Goal: Transaction & Acquisition: Purchase product/service

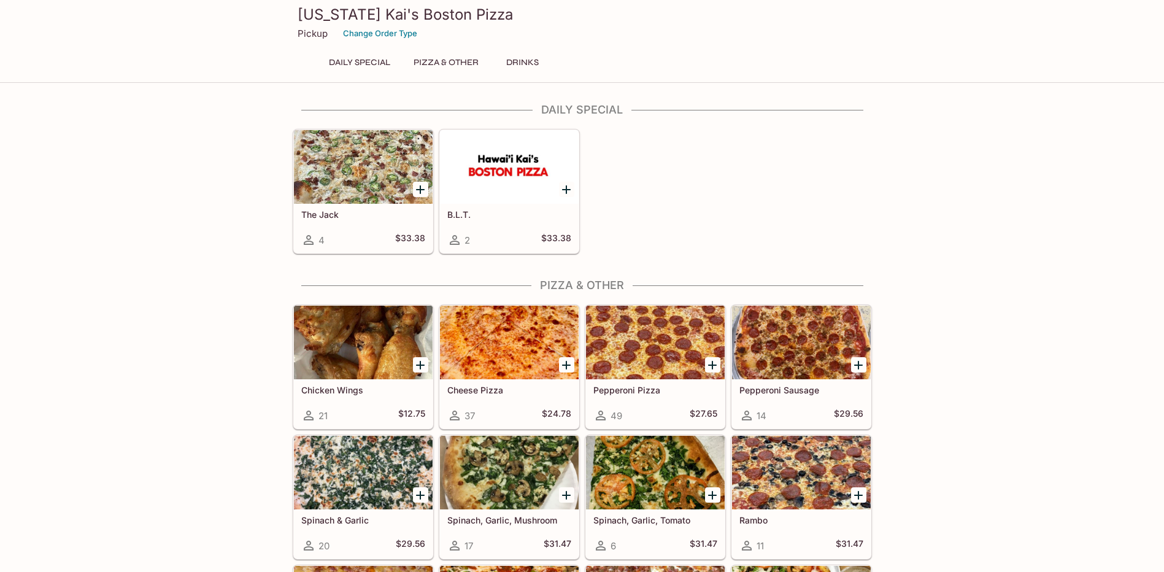
click at [340, 189] on div at bounding box center [363, 167] width 139 height 74
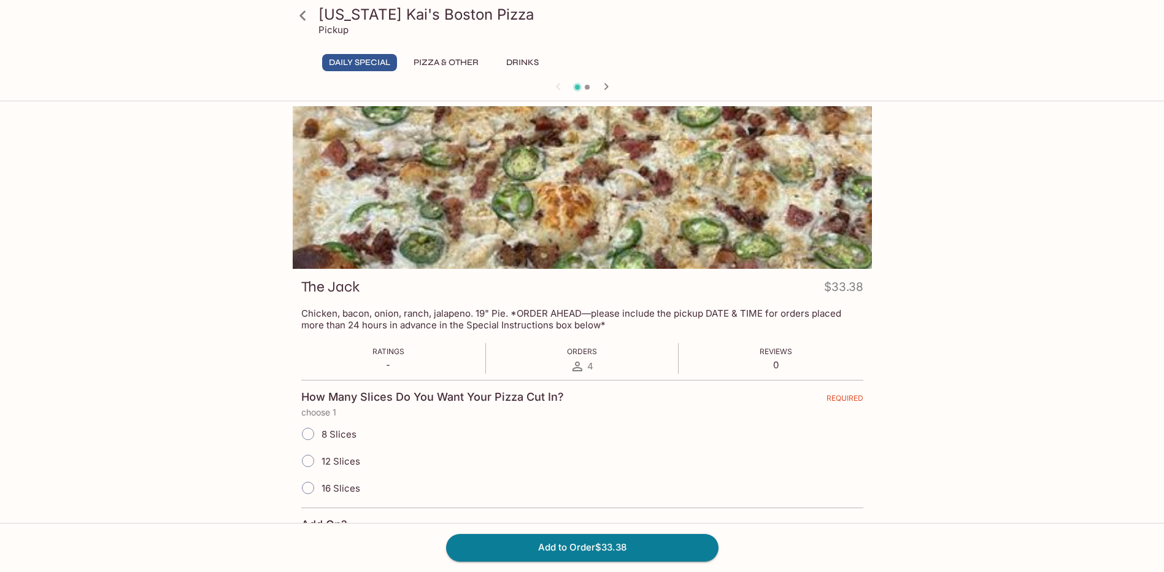
click at [361, 60] on button "Daily Special" at bounding box center [359, 62] width 75 height 17
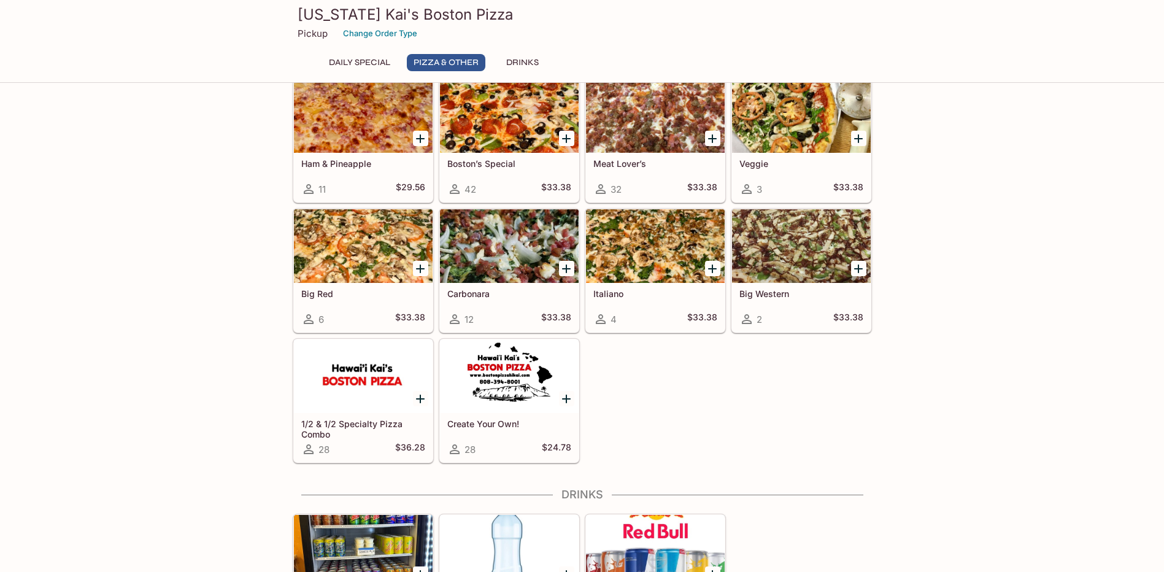
scroll to position [308, 0]
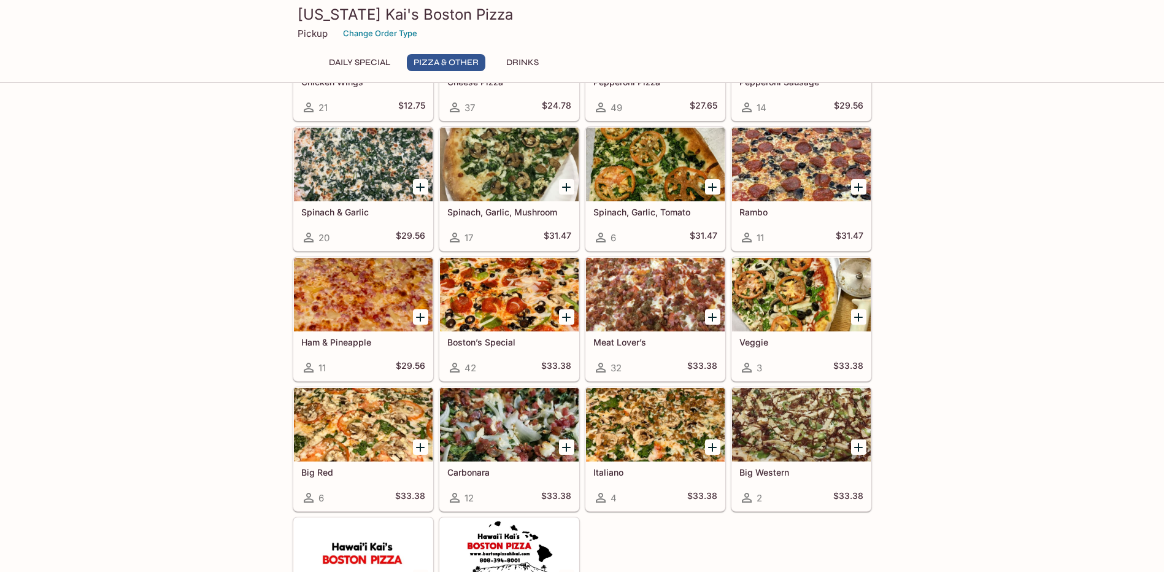
click at [646, 437] on div at bounding box center [655, 425] width 139 height 74
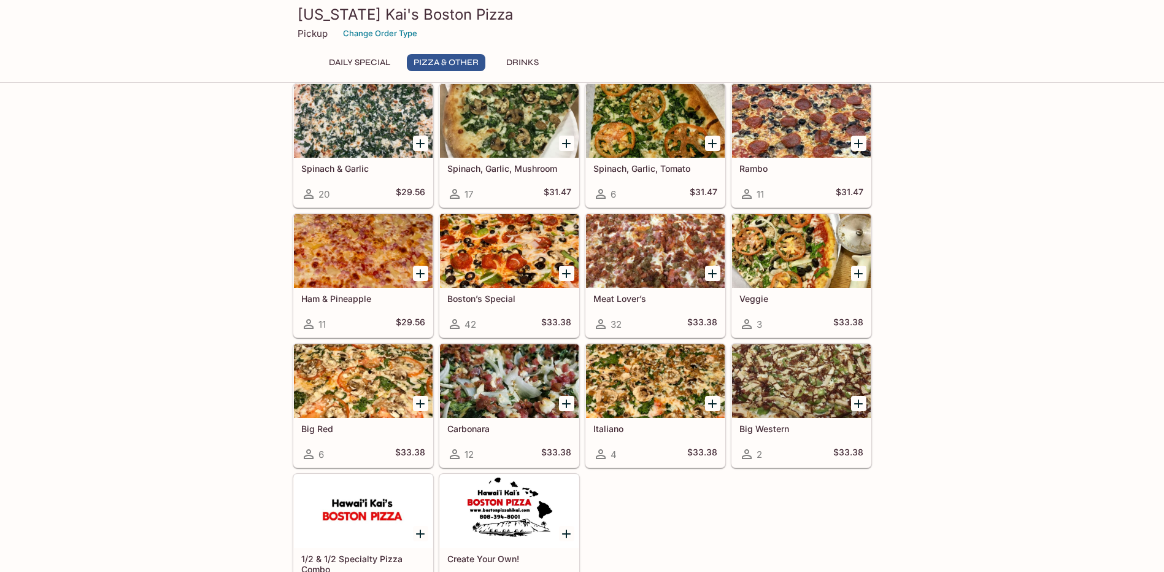
scroll to position [307, 0]
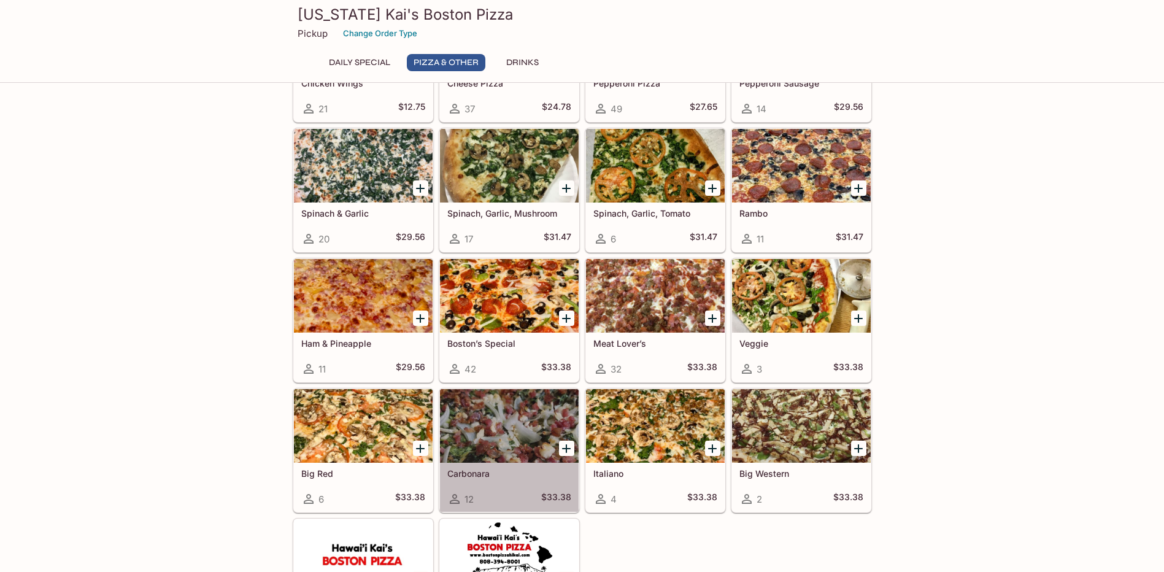
click at [538, 436] on div at bounding box center [509, 426] width 139 height 74
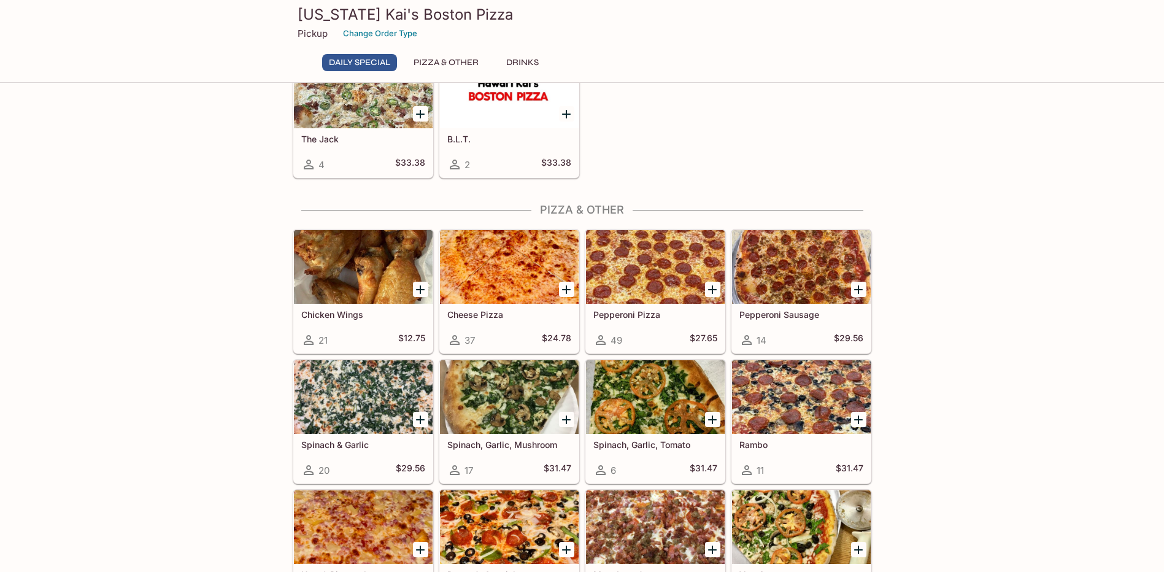
scroll to position [61, 0]
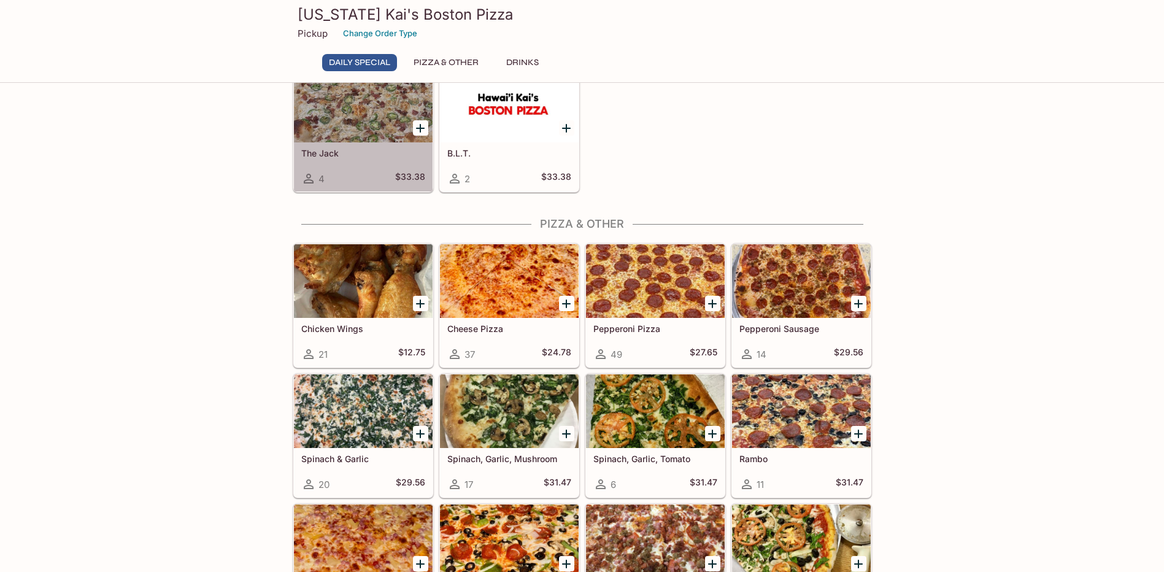
click at [385, 96] on div at bounding box center [363, 106] width 139 height 74
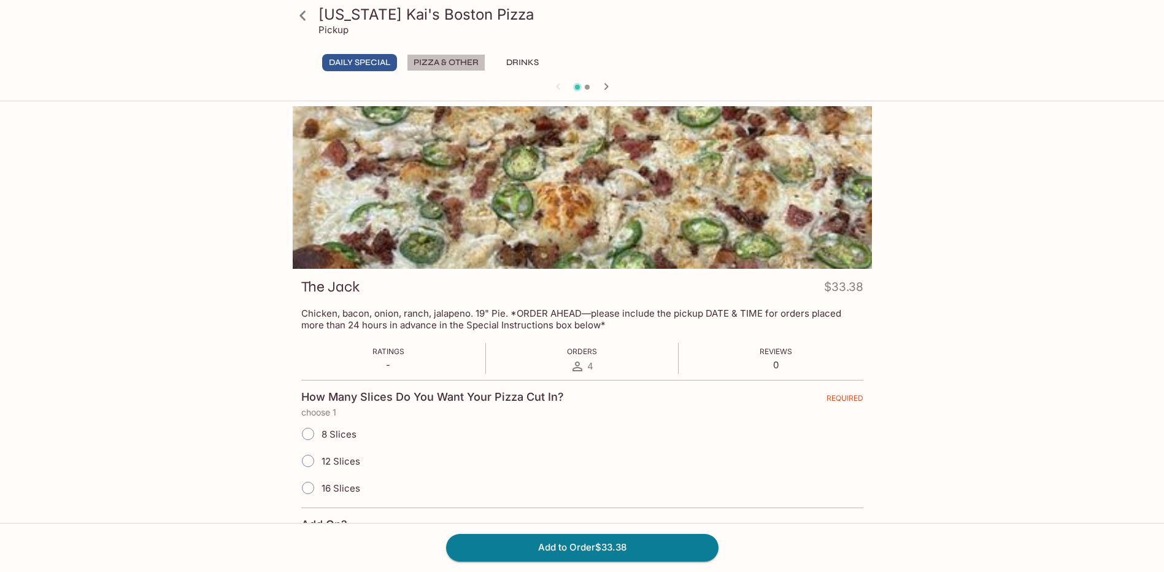
click at [455, 62] on button "Pizza & Other" at bounding box center [446, 62] width 79 height 17
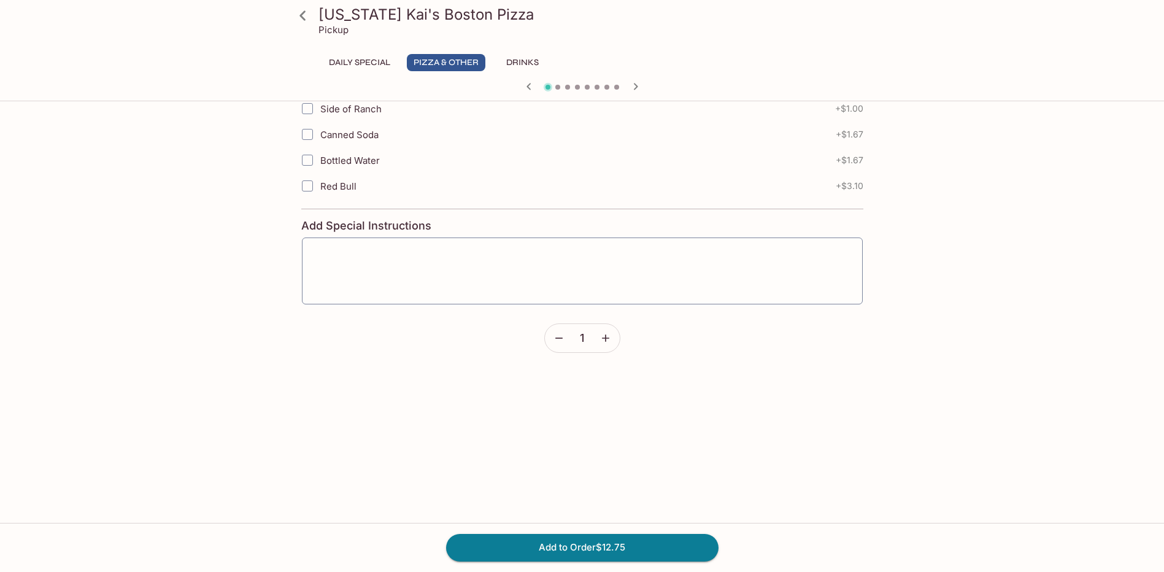
scroll to position [245, 0]
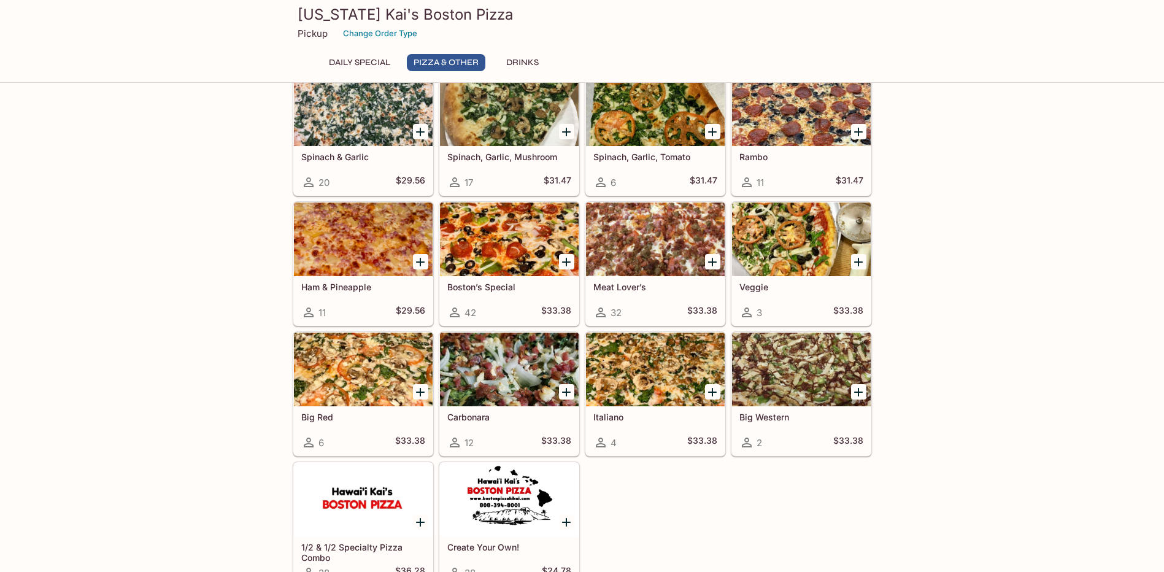
scroll to position [368, 0]
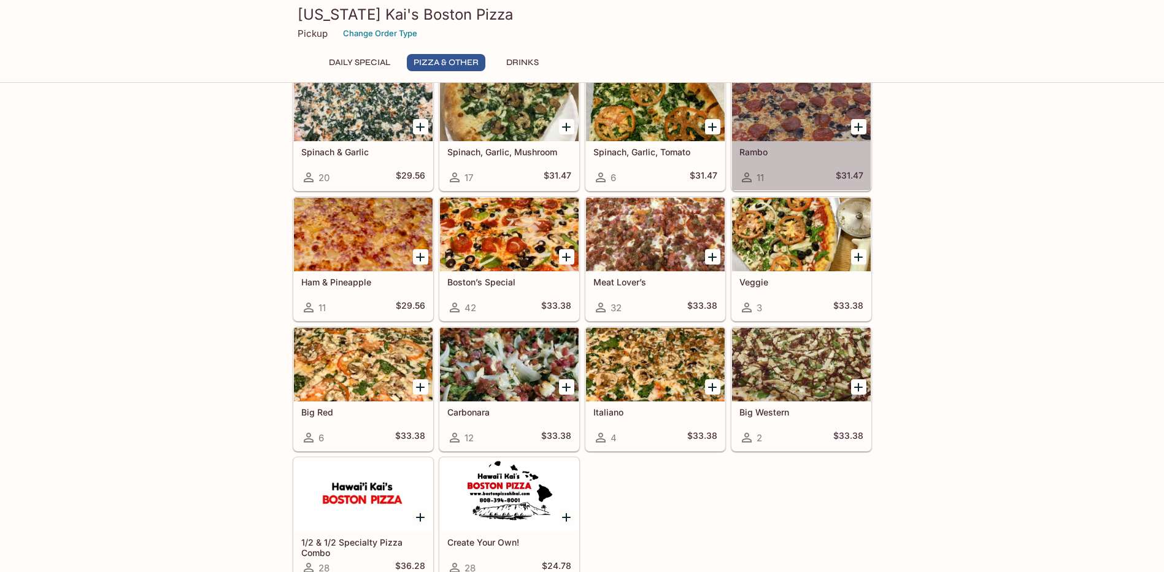
click at [798, 108] on div at bounding box center [801, 104] width 139 height 74
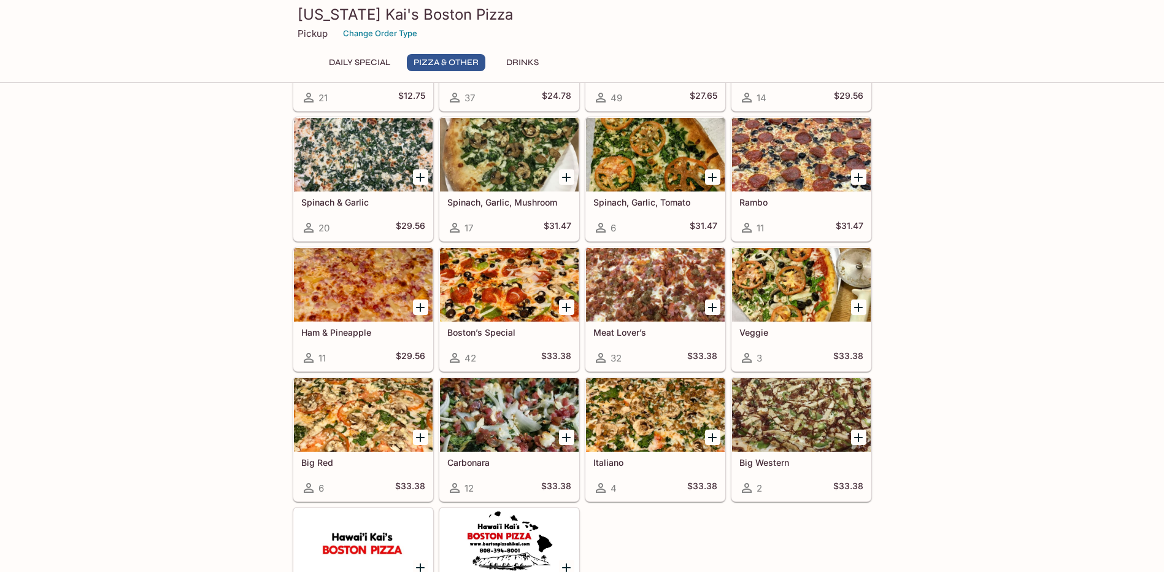
scroll to position [379, 0]
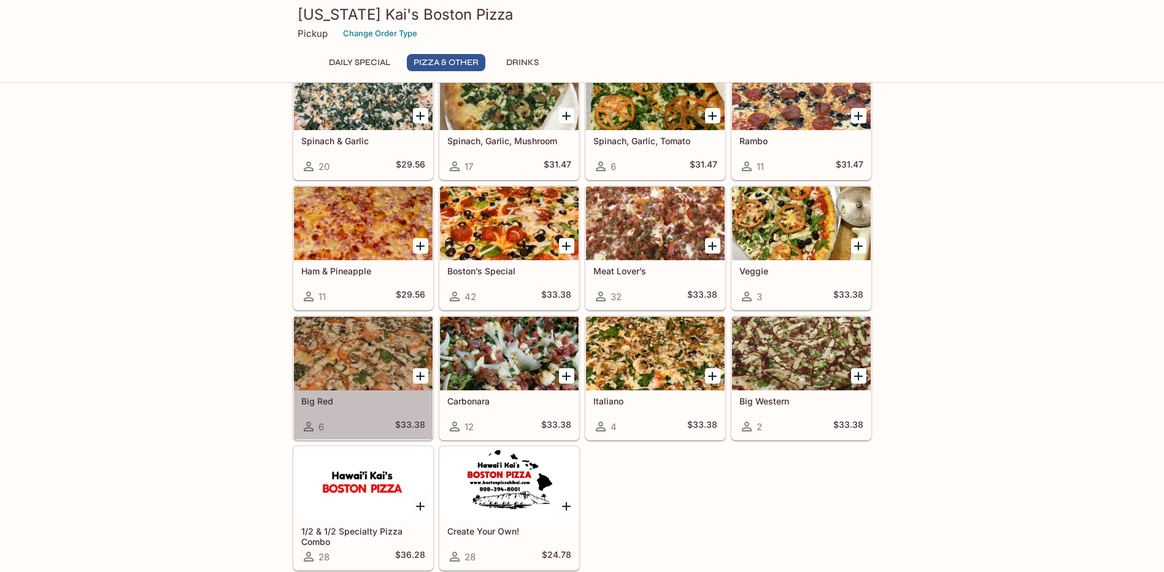
click at [356, 331] on div at bounding box center [363, 354] width 139 height 74
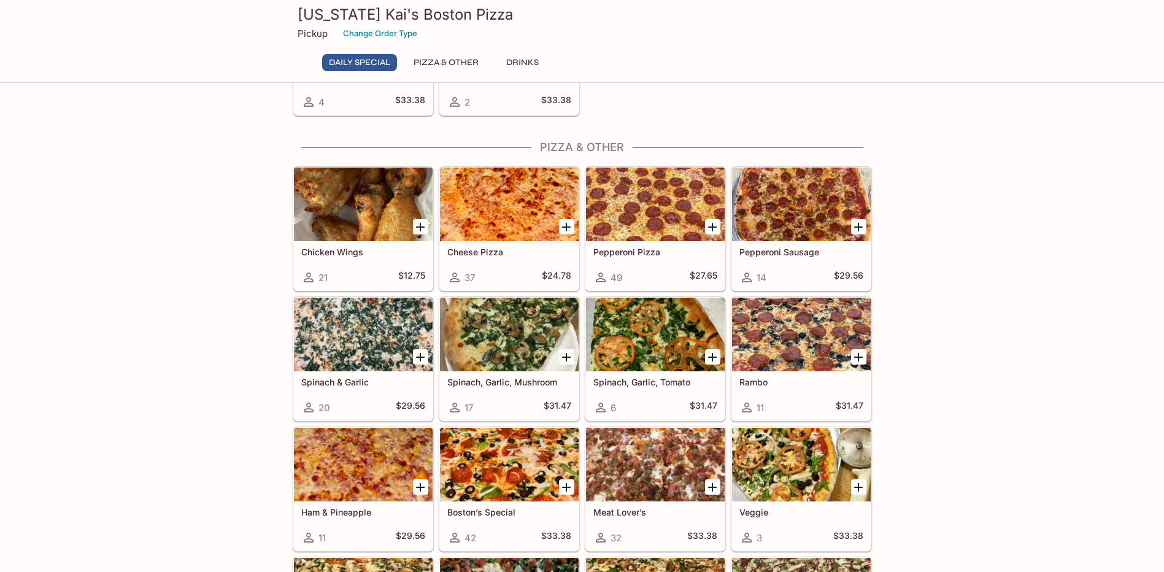
scroll to position [124, 0]
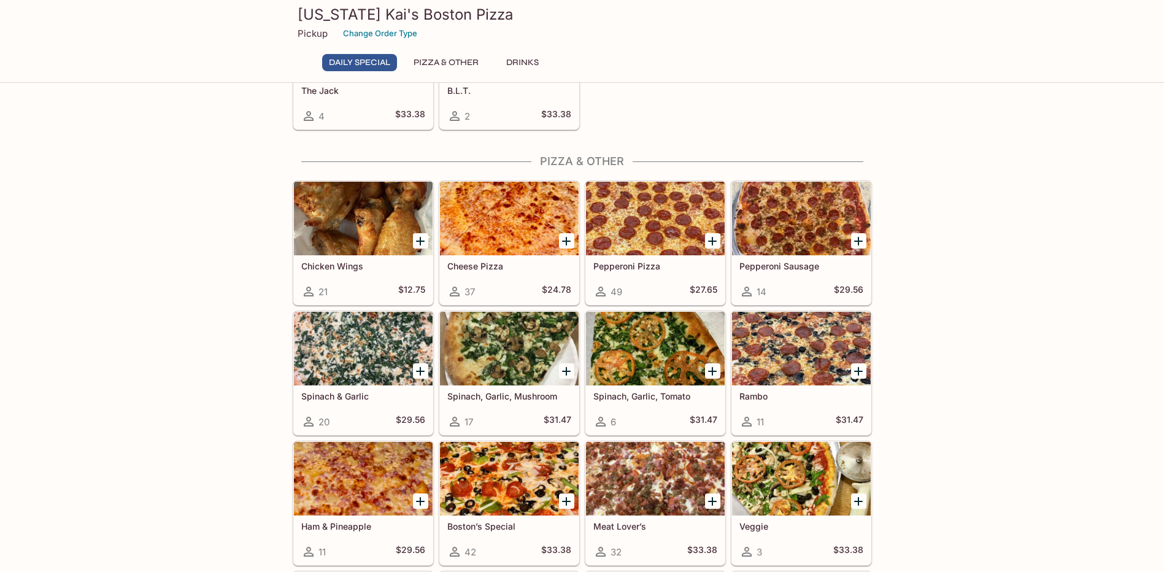
click at [668, 363] on div at bounding box center [655, 349] width 139 height 74
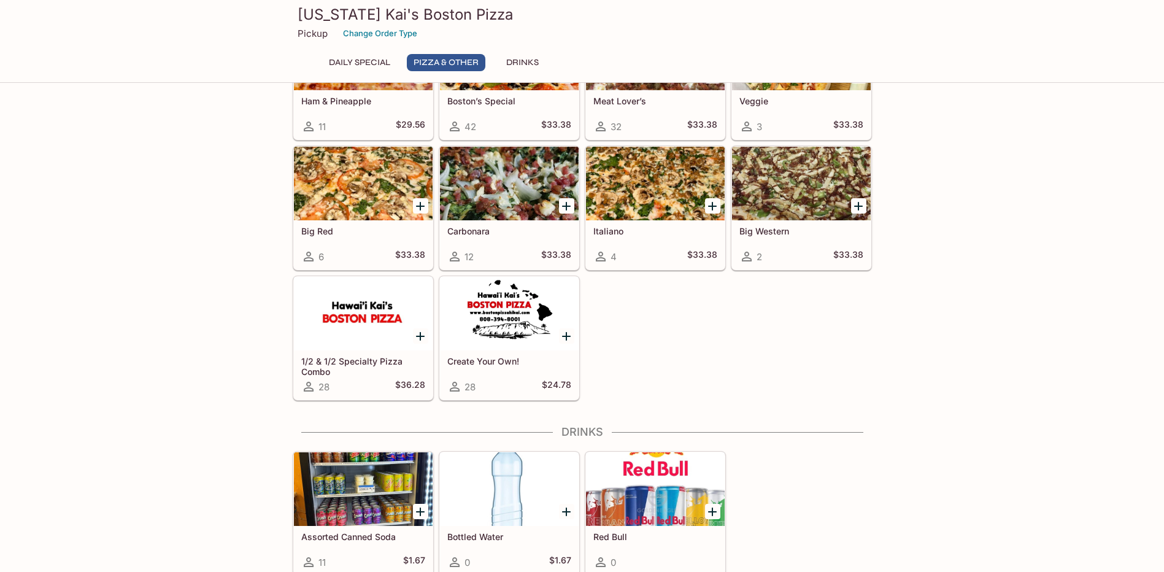
scroll to position [553, 0]
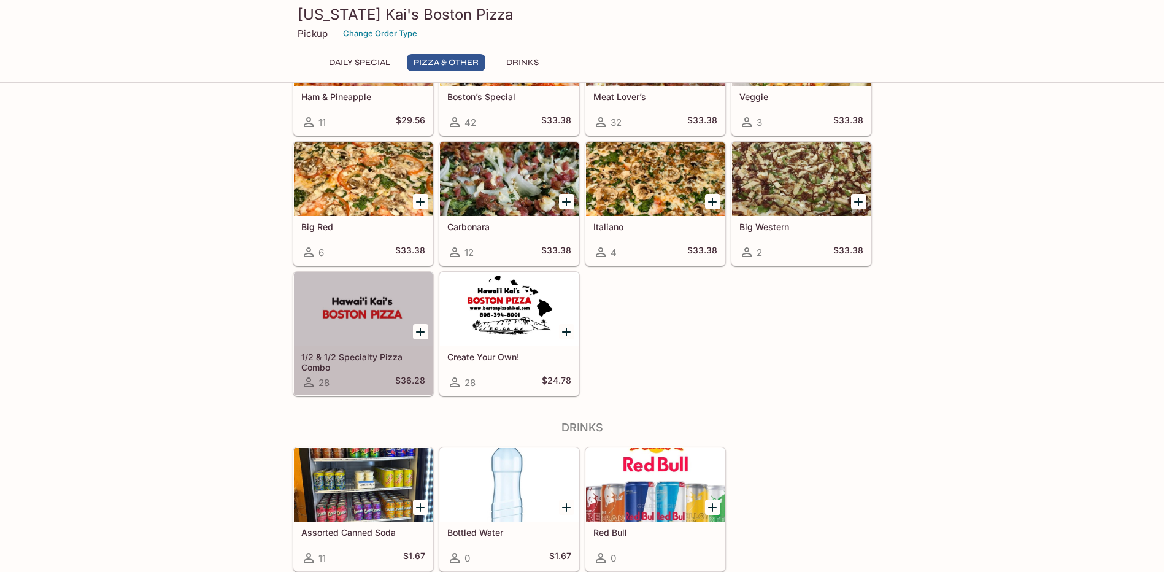
click at [369, 355] on h5 "1/2 & 1/2 Specialty Pizza Combo" at bounding box center [363, 362] width 124 height 20
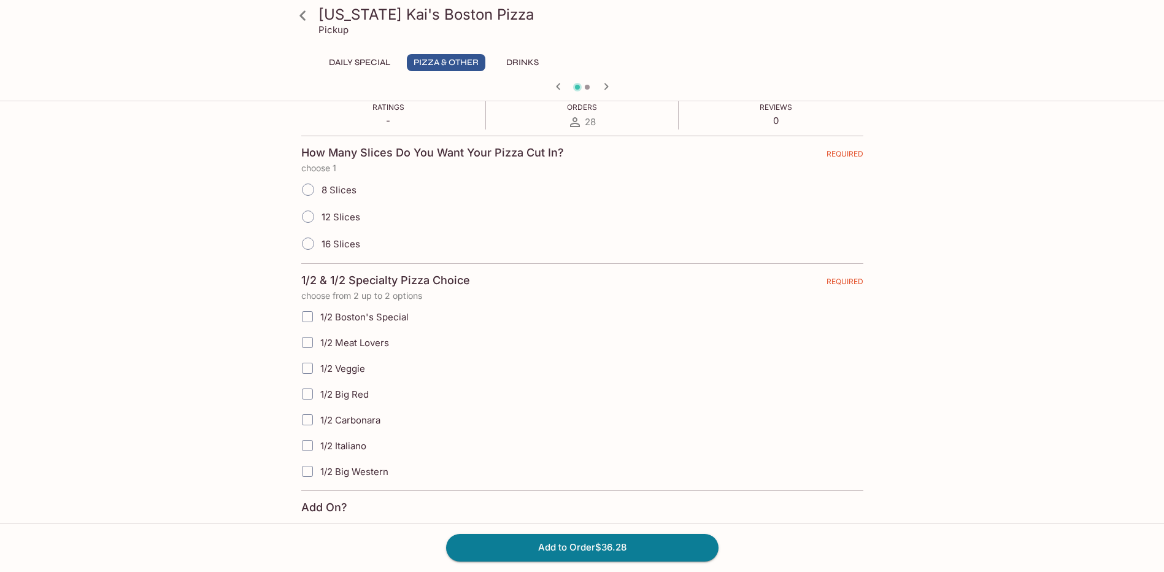
scroll to position [245, 0]
click at [302, 393] on input "1/2 Big Red" at bounding box center [307, 392] width 25 height 25
checkbox input "true"
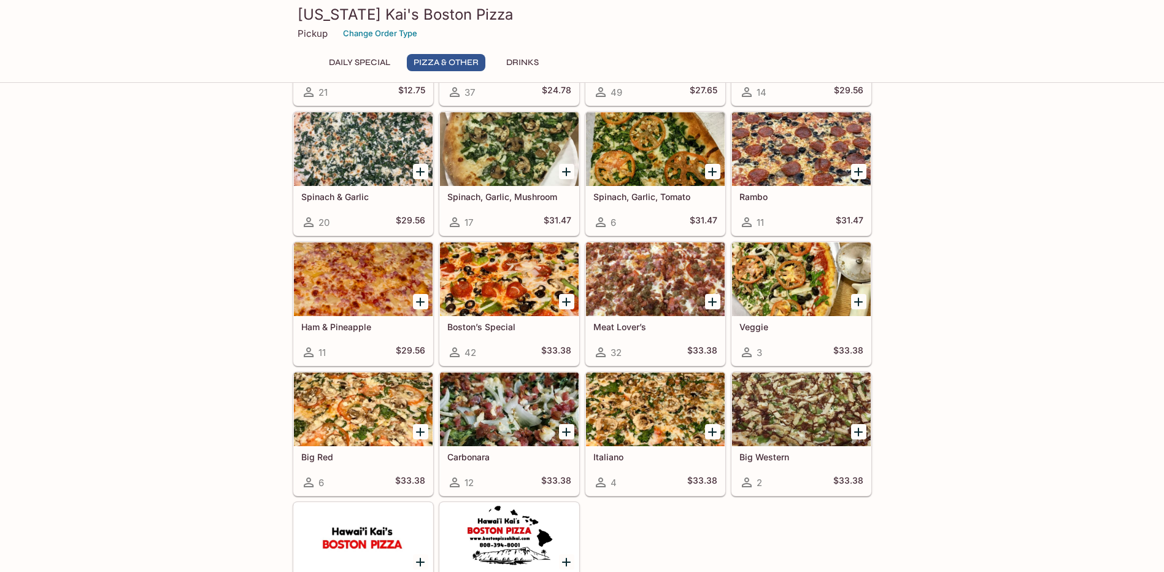
scroll to position [247, 0]
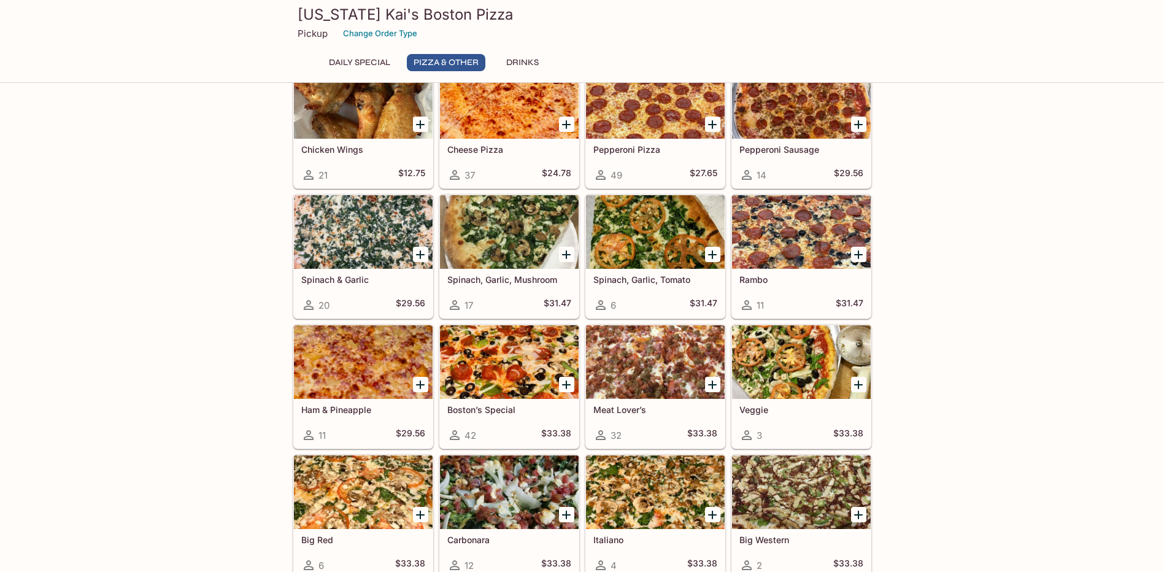
scroll to position [245, 0]
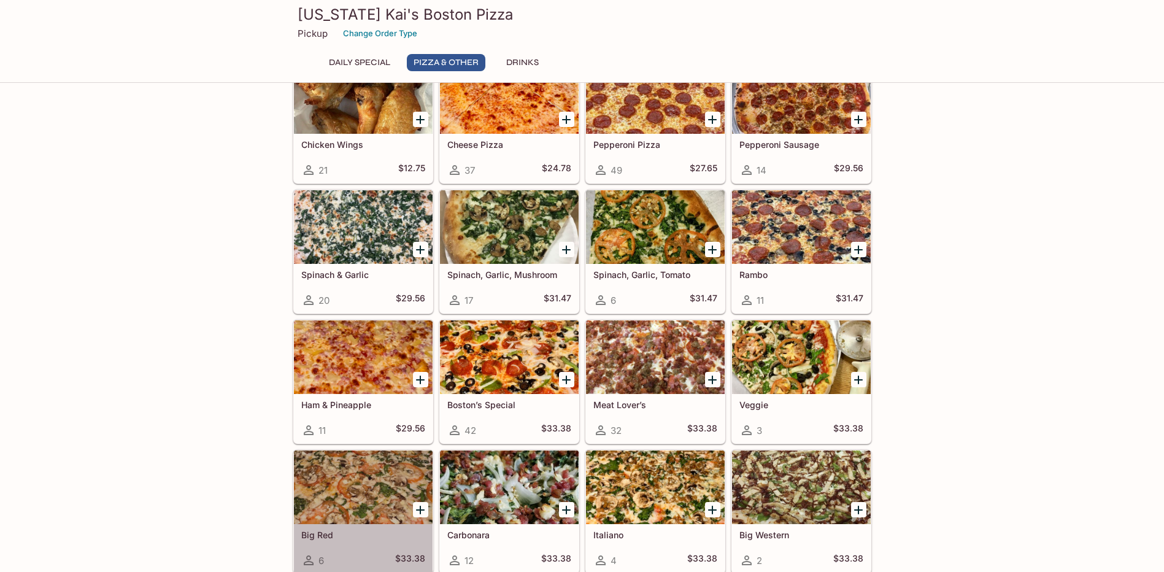
click at [376, 494] on div at bounding box center [363, 487] width 139 height 74
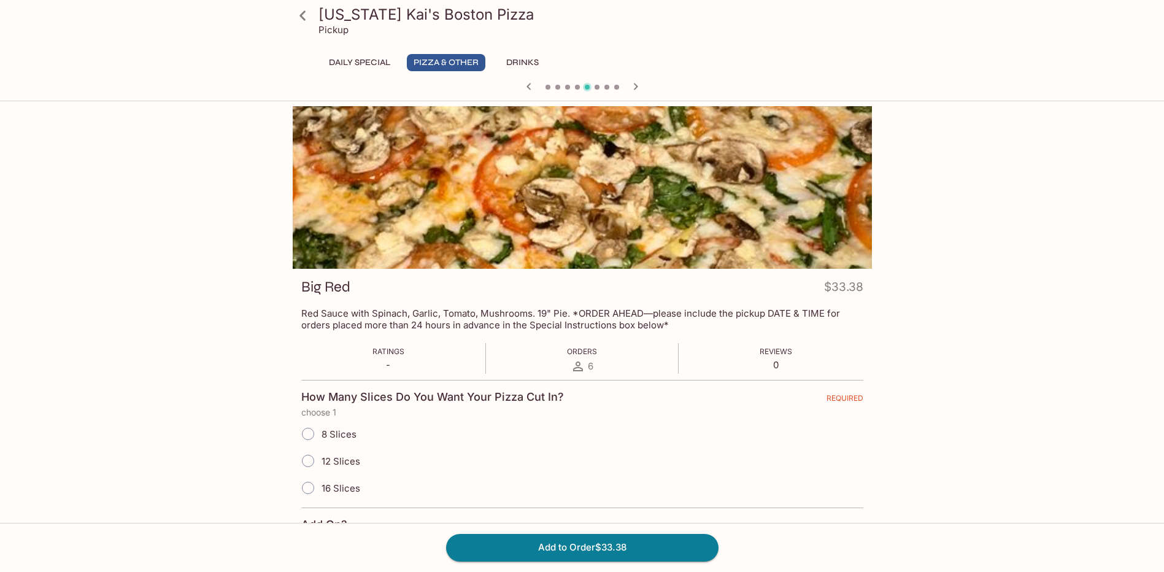
click at [302, 18] on icon at bounding box center [302, 15] width 6 height 10
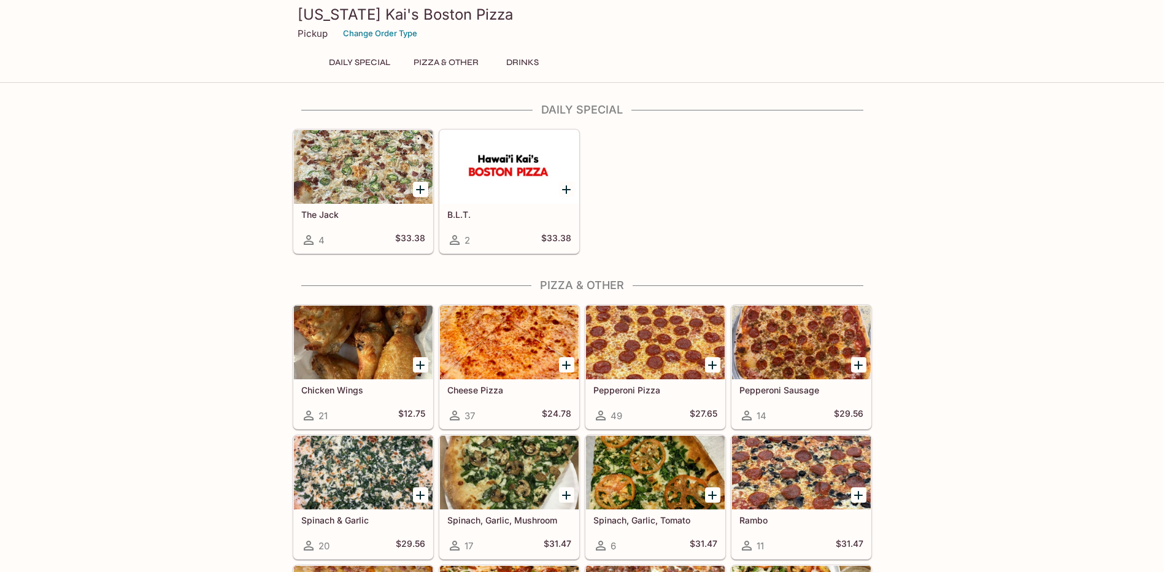
click at [371, 172] on div at bounding box center [363, 167] width 139 height 74
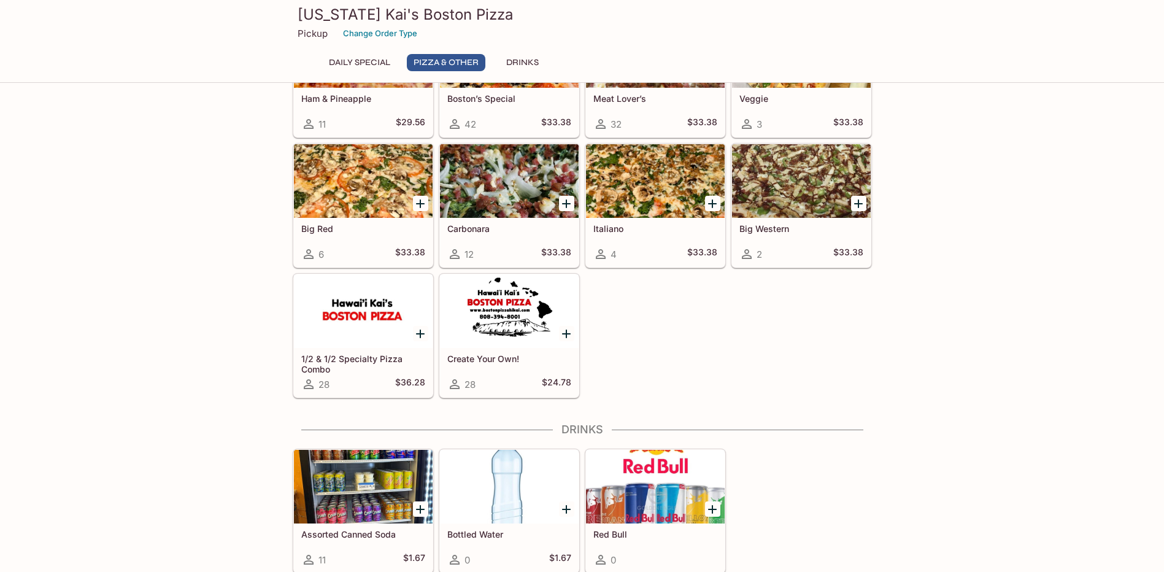
scroll to position [553, 0]
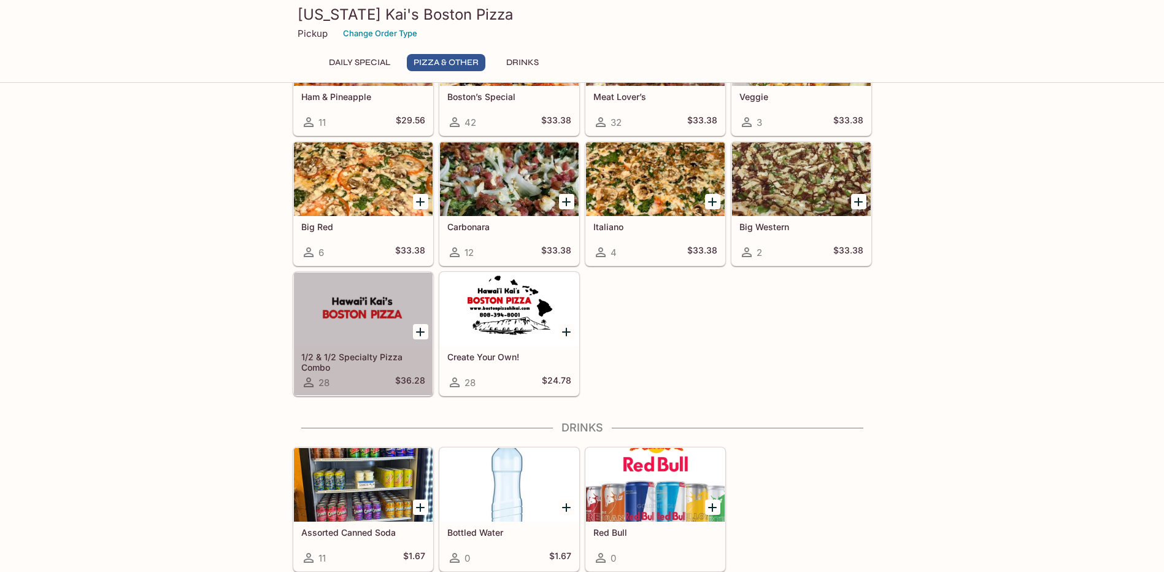
click at [388, 352] on h5 "1/2 & 1/2 Specialty Pizza Combo" at bounding box center [363, 362] width 124 height 20
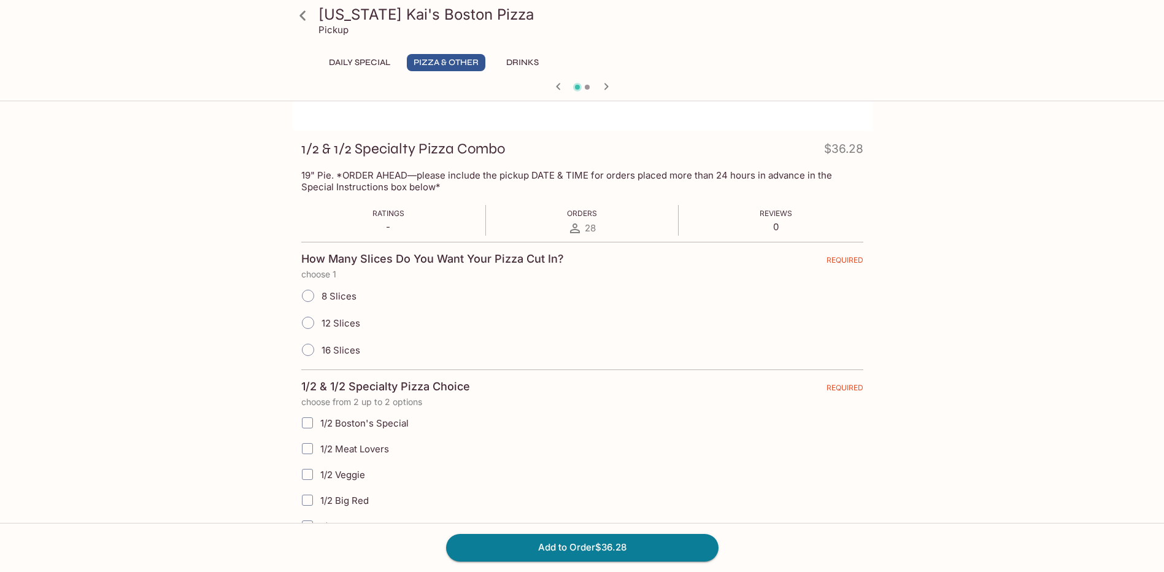
scroll to position [245, 0]
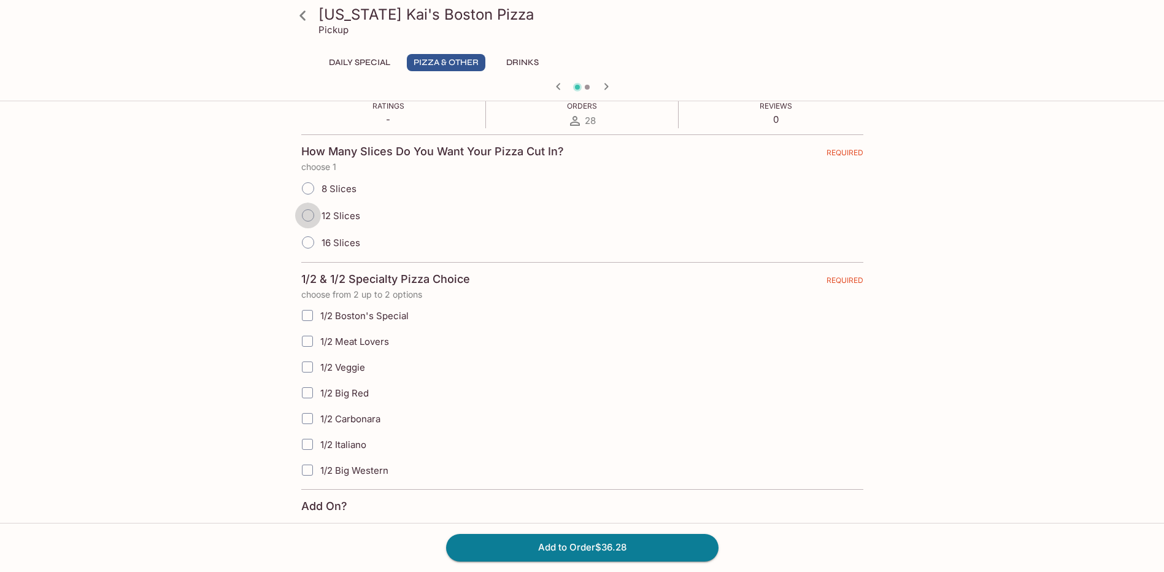
click at [310, 214] on input "12 Slices" at bounding box center [308, 215] width 26 height 26
radio input "true"
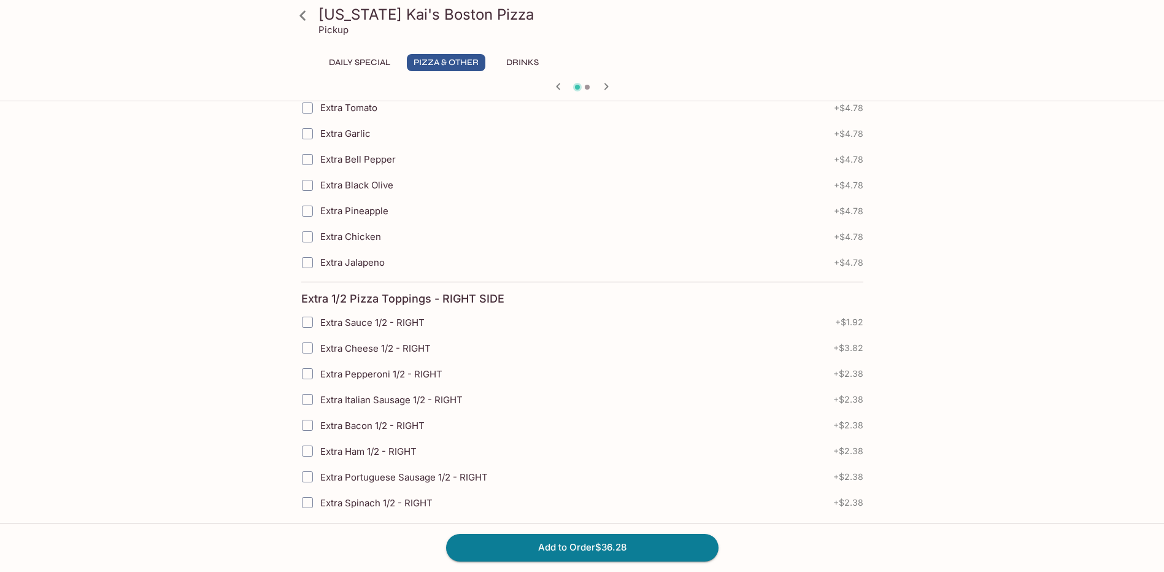
scroll to position [0, 0]
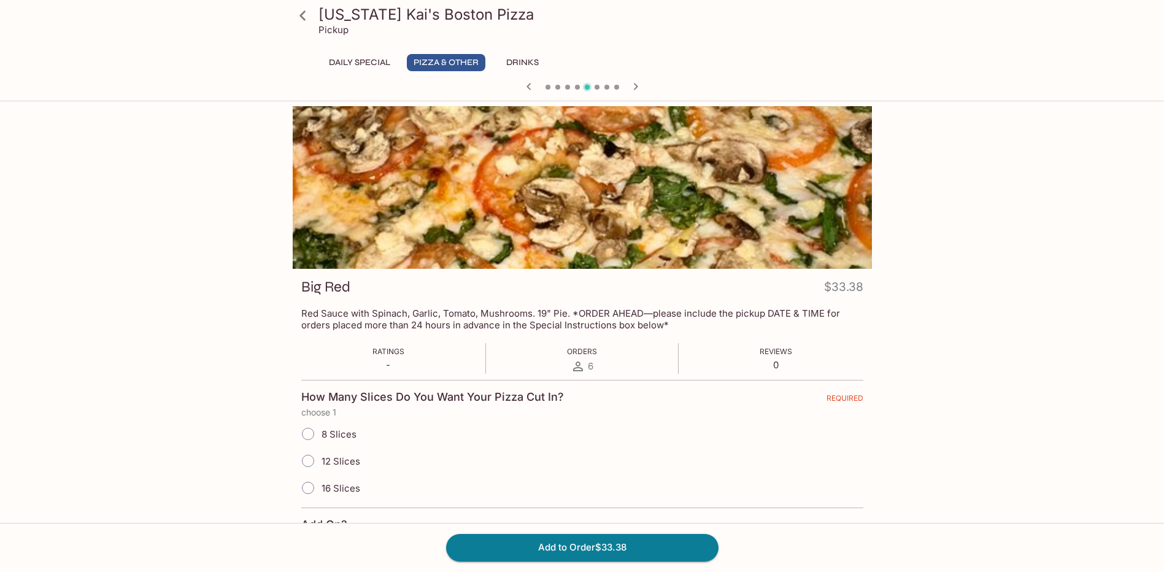
click at [304, 17] on icon at bounding box center [302, 15] width 21 height 21
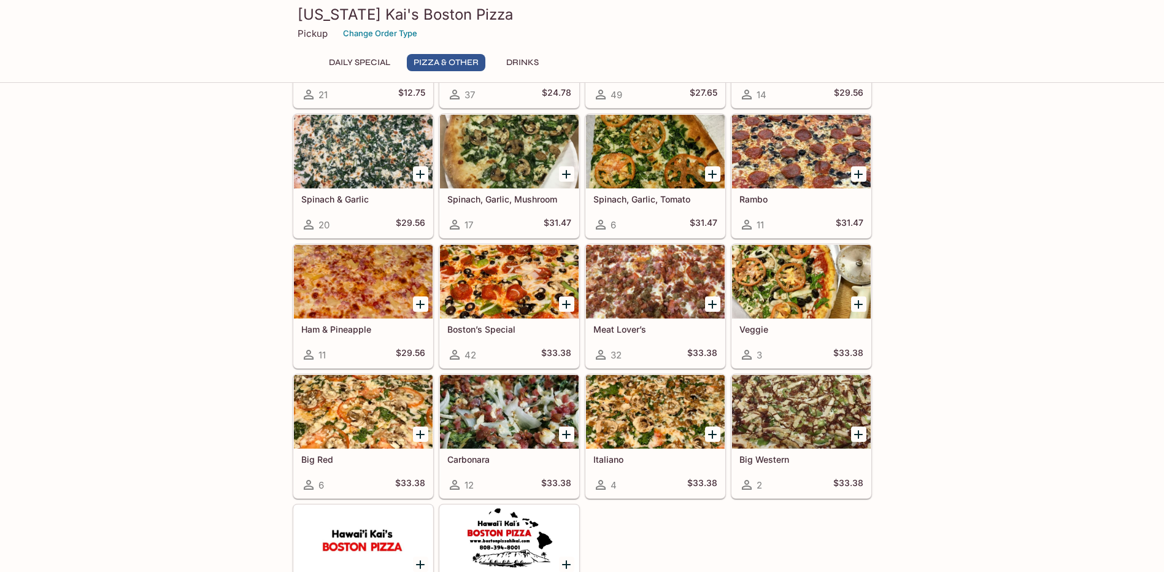
scroll to position [307, 0]
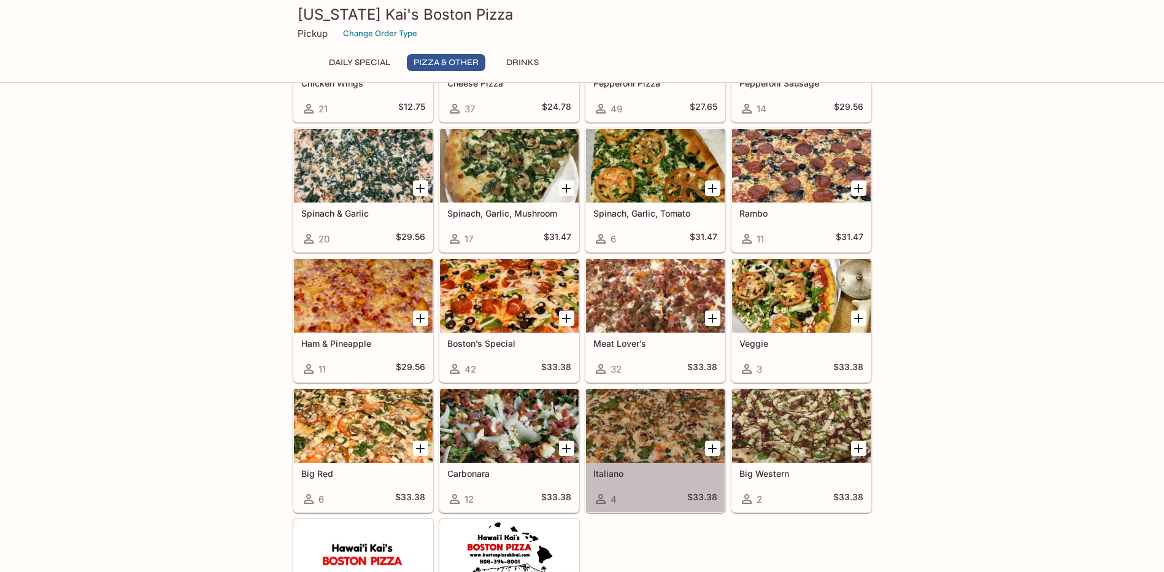
click at [651, 435] on div at bounding box center [655, 426] width 139 height 74
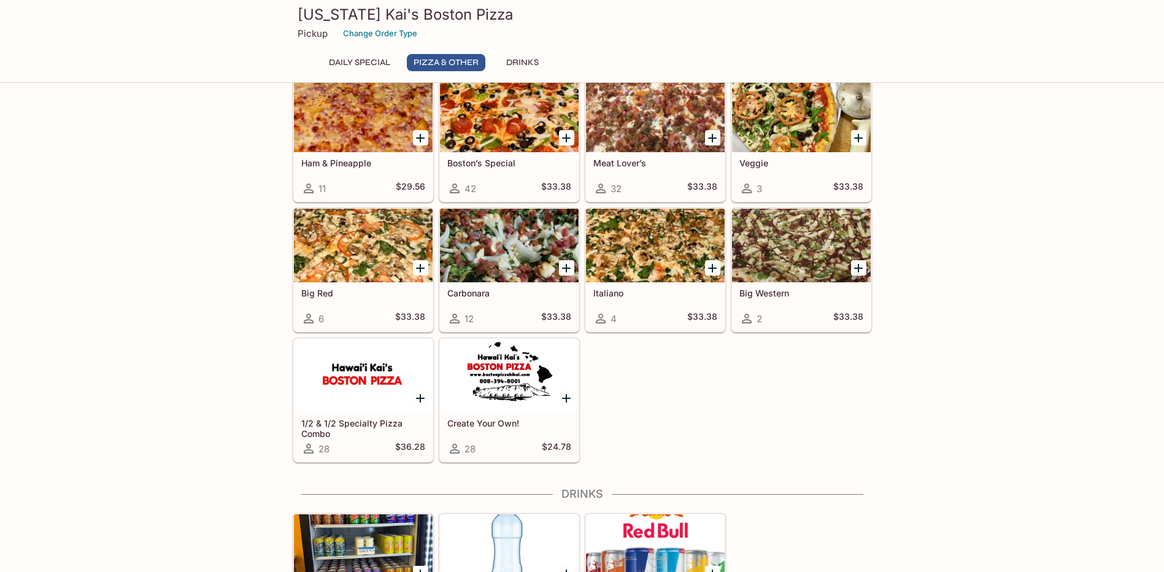
scroll to position [491, 0]
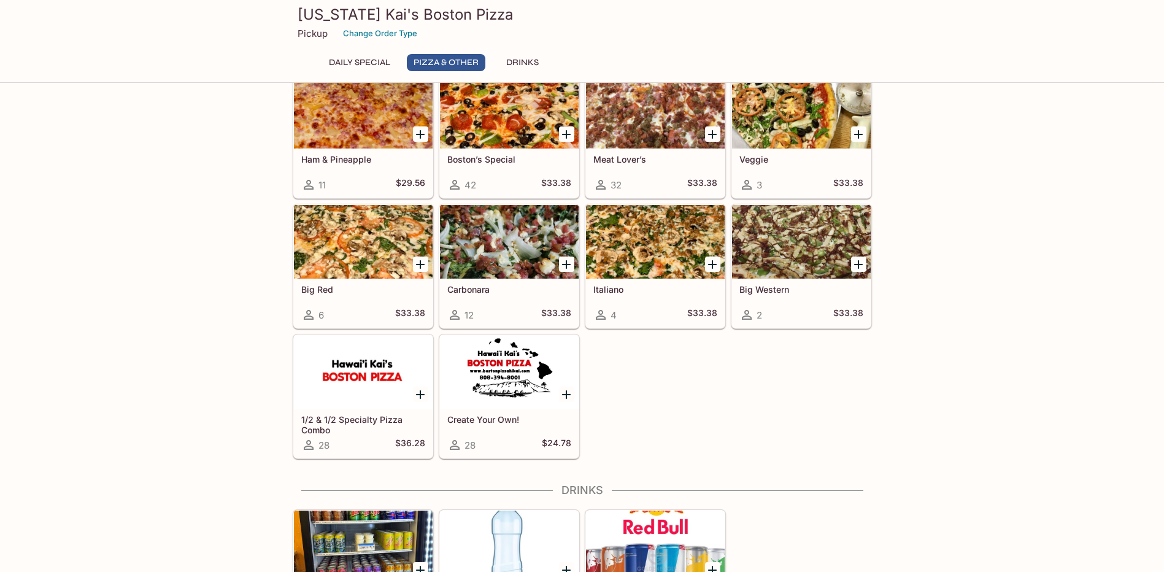
click at [511, 385] on div at bounding box center [509, 372] width 139 height 74
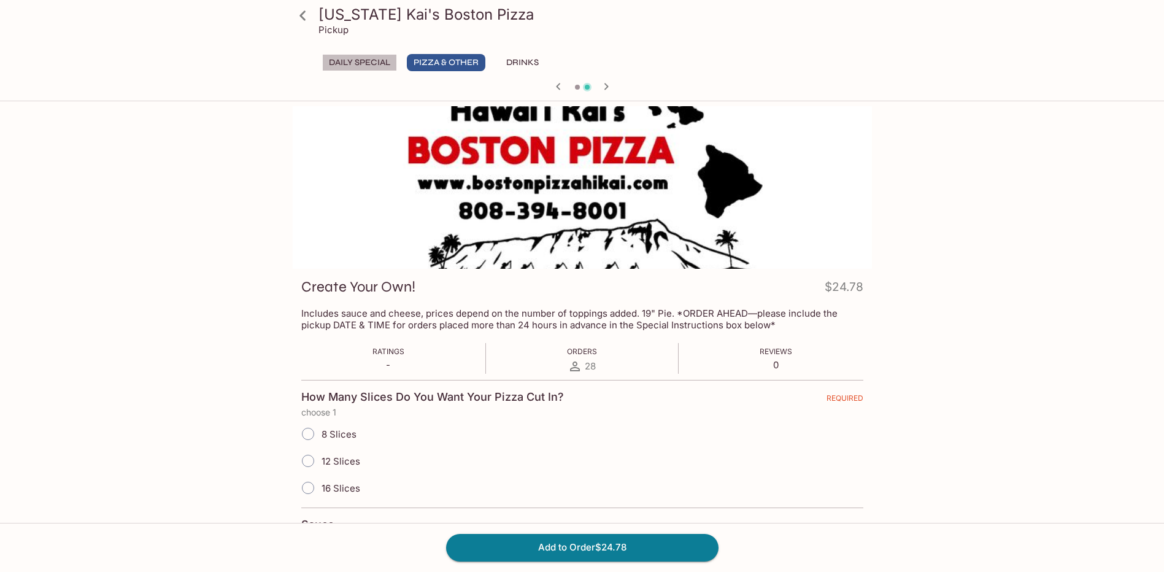
click at [372, 61] on button "Daily Special" at bounding box center [359, 62] width 75 height 17
